Goal: Information Seeking & Learning: Learn about a topic

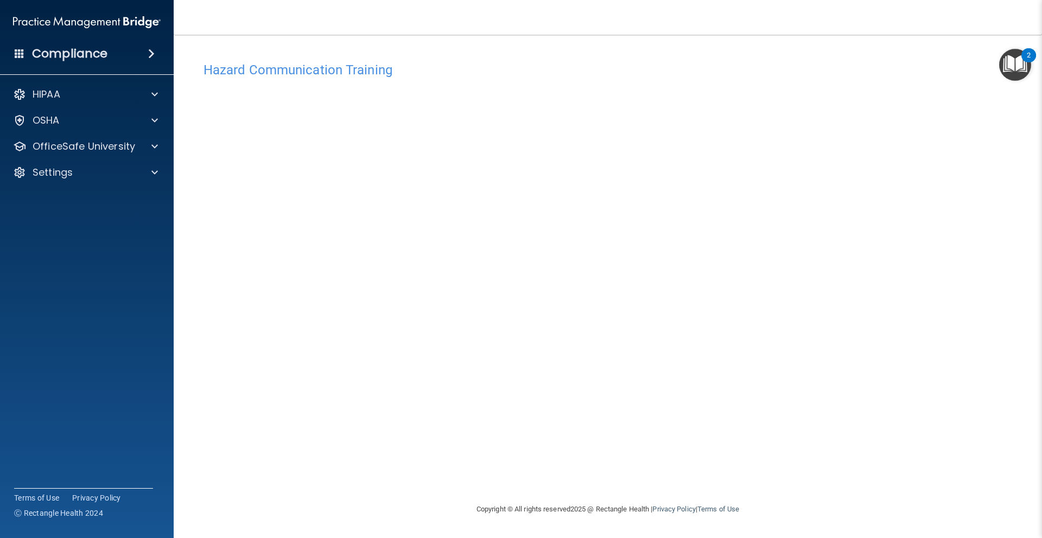
click at [807, 184] on div "Hazard Communication Training This course doesn’t expire until 06/26/2025. Are …" at bounding box center [607, 279] width 825 height 447
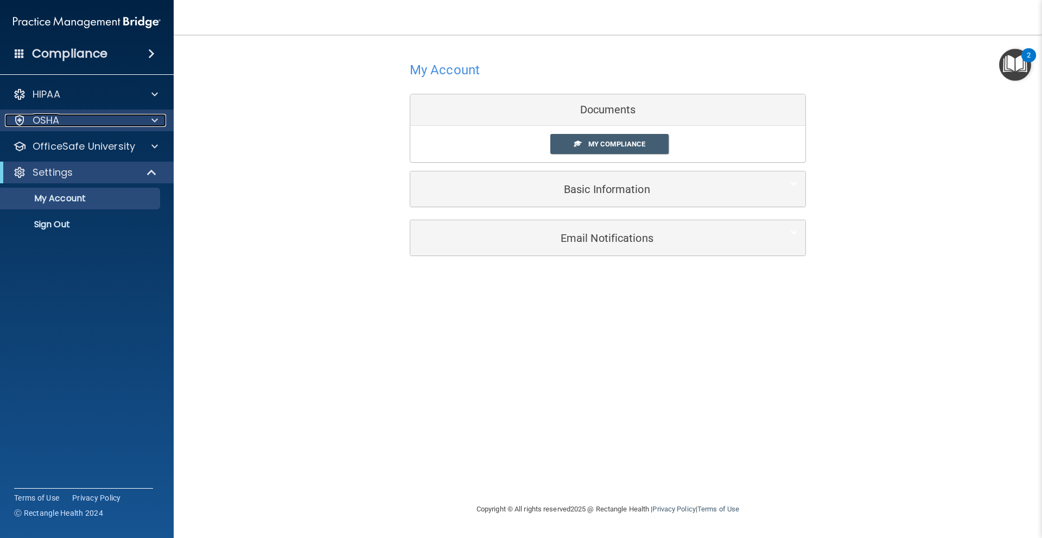
click at [154, 123] on span at bounding box center [154, 120] width 7 height 13
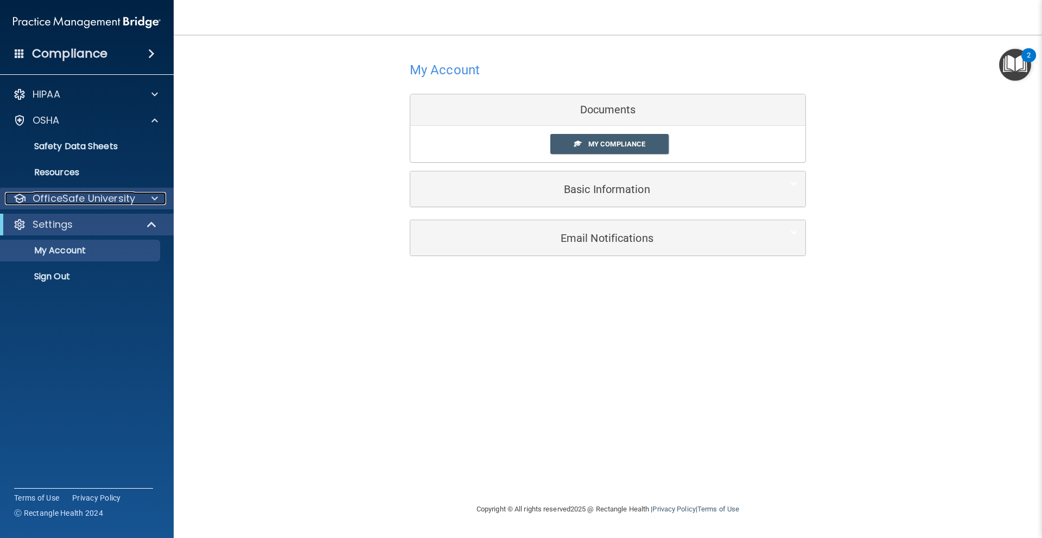
click at [156, 198] on span at bounding box center [154, 198] width 7 height 13
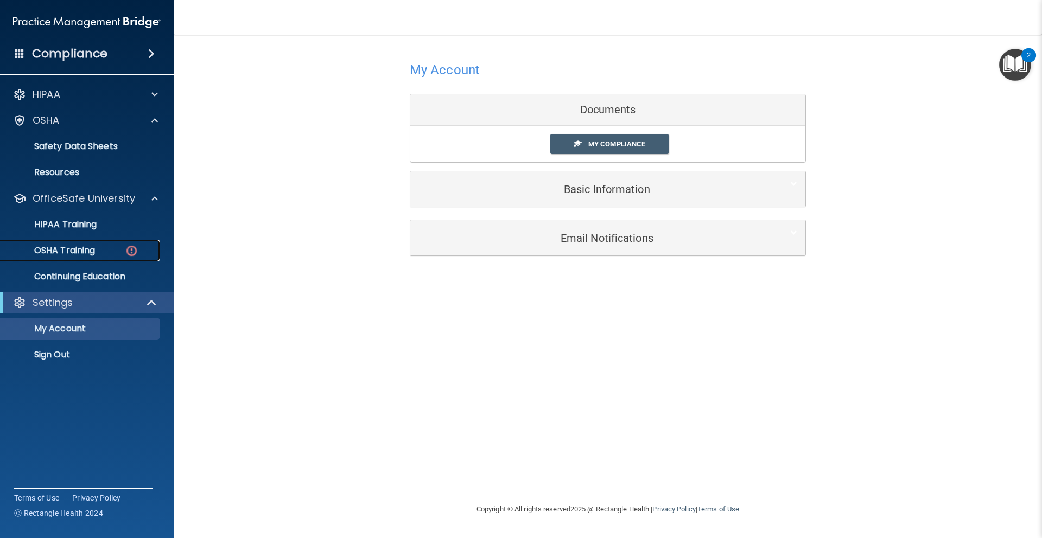
click at [109, 251] on div "OSHA Training" at bounding box center [81, 250] width 148 height 11
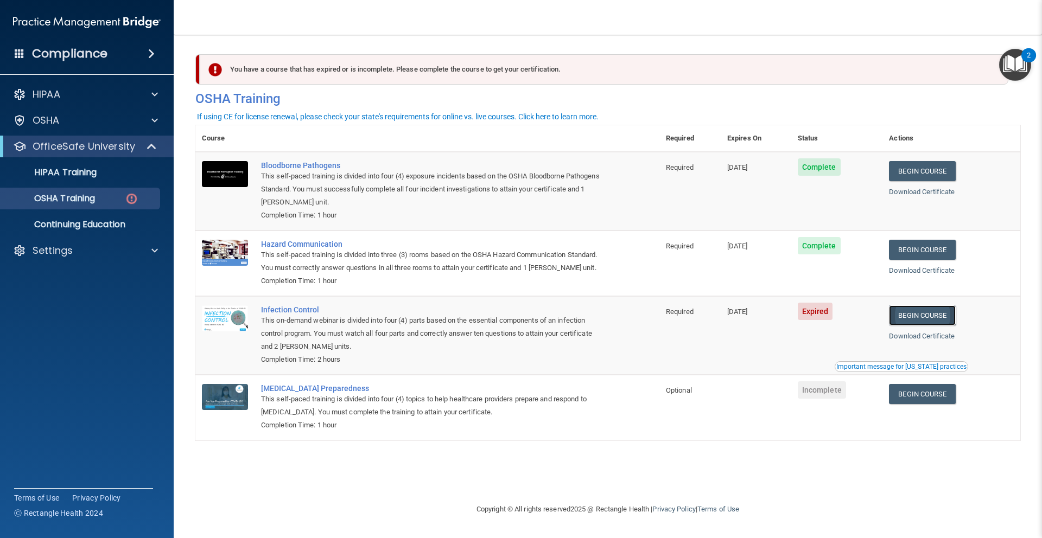
click at [931, 315] on link "Begin Course" at bounding box center [922, 316] width 66 height 20
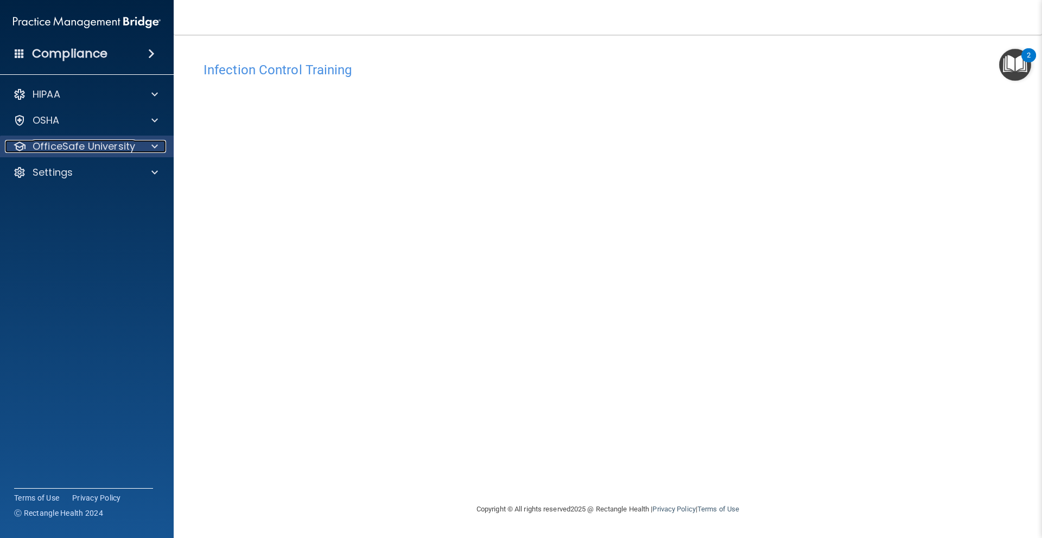
click at [147, 140] on div at bounding box center [152, 146] width 27 height 13
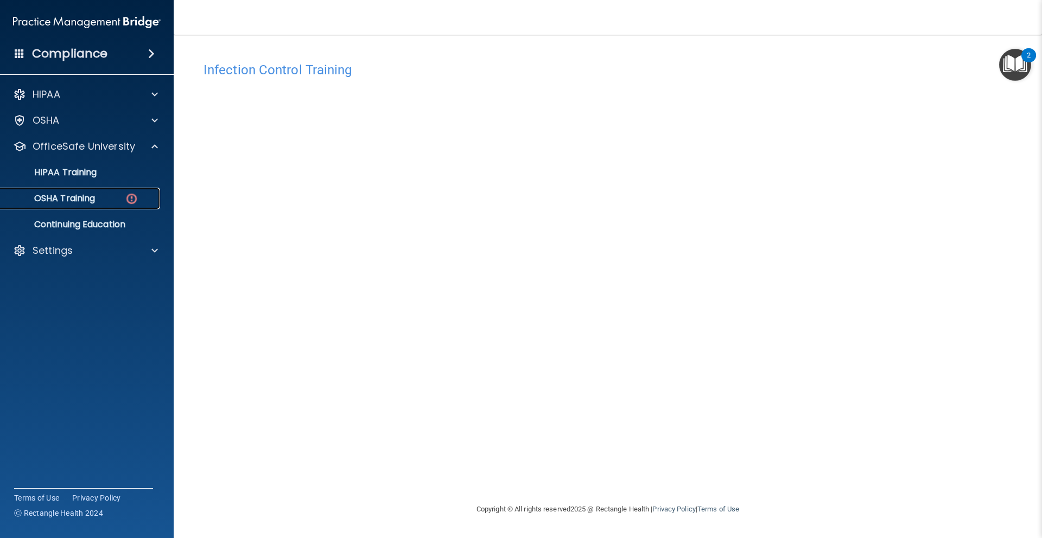
click at [97, 203] on div "OSHA Training" at bounding box center [81, 198] width 148 height 11
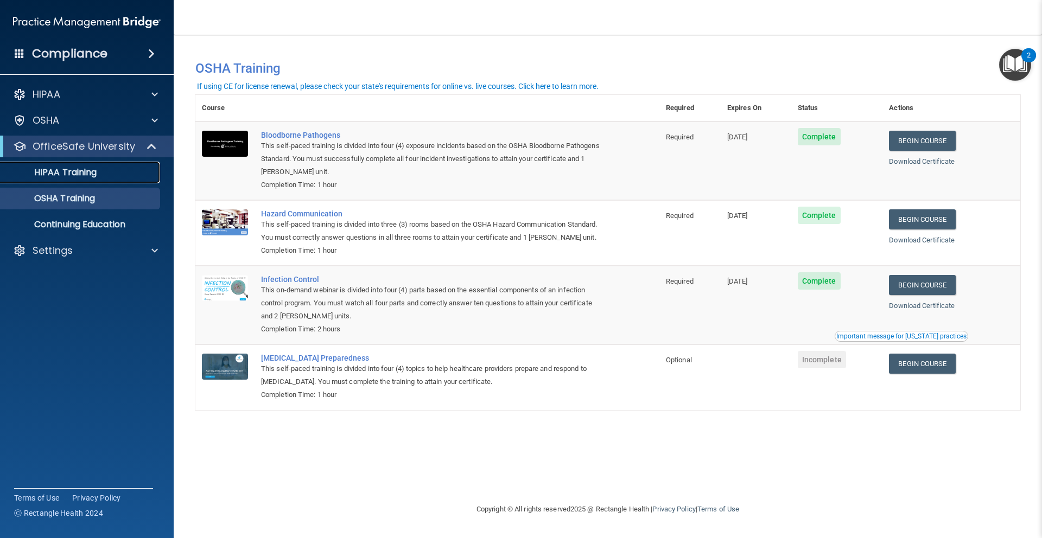
click at [95, 168] on p "HIPAA Training" at bounding box center [52, 172] width 90 height 11
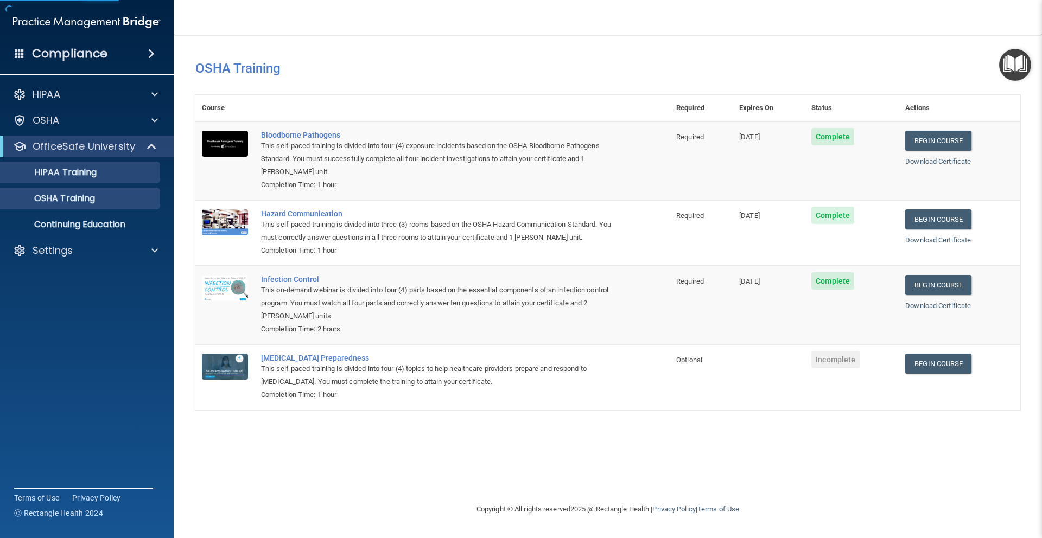
click at [98, 184] on ul "HIPAA Training OSHA Training Continuing Education" at bounding box center [87, 196] width 196 height 78
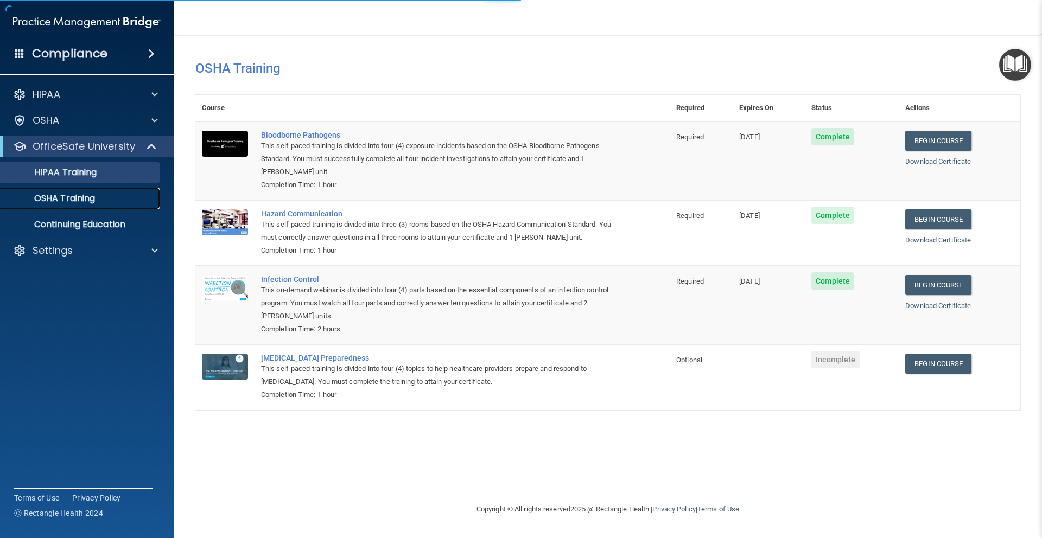
click at [102, 193] on link "OSHA Training" at bounding box center [74, 199] width 171 height 22
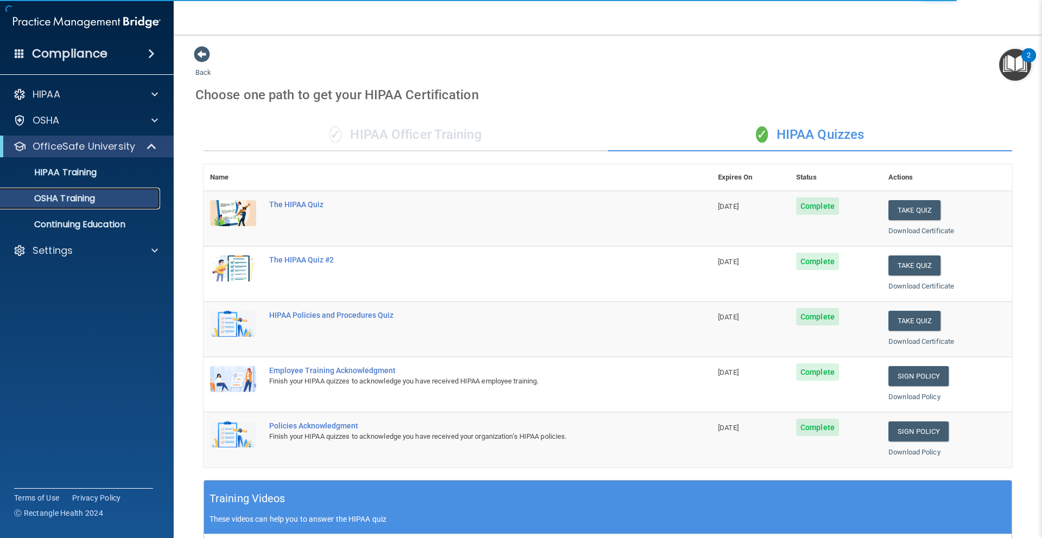
click at [84, 199] on p "OSHA Training" at bounding box center [51, 198] width 88 height 11
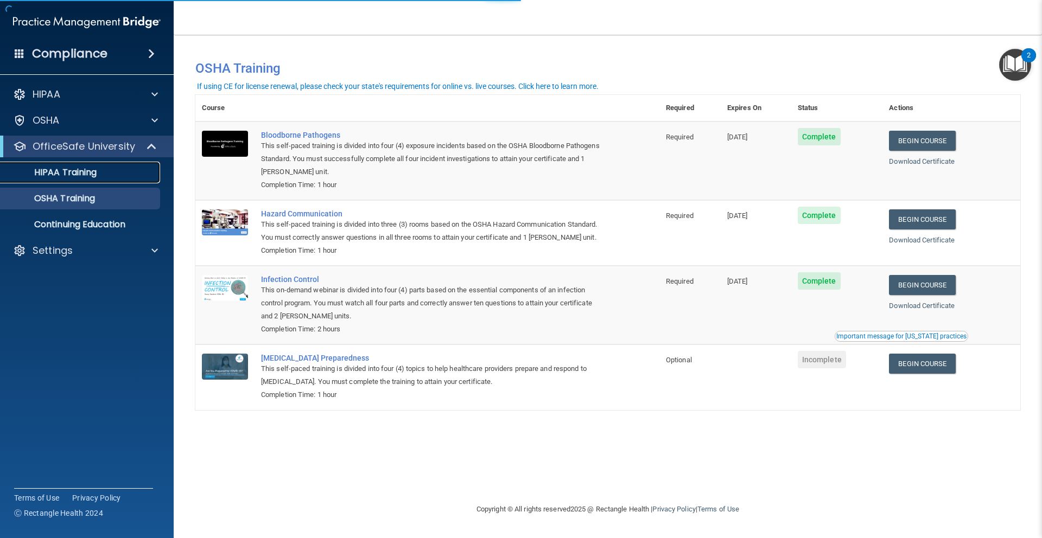
click at [93, 176] on p "HIPAA Training" at bounding box center [52, 172] width 90 height 11
